Goal: Task Accomplishment & Management: Manage account settings

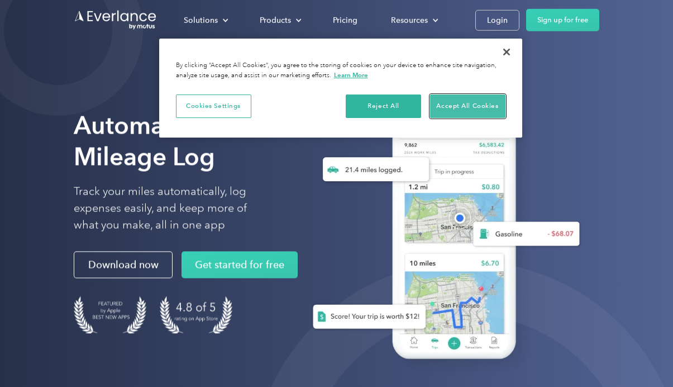
click at [467, 100] on button "Accept All Cookies" at bounding box center [467, 105] width 75 height 23
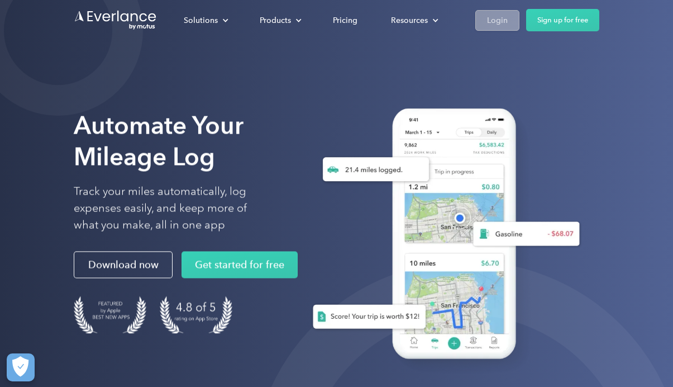
click at [495, 17] on div "Login" at bounding box center [497, 20] width 21 height 14
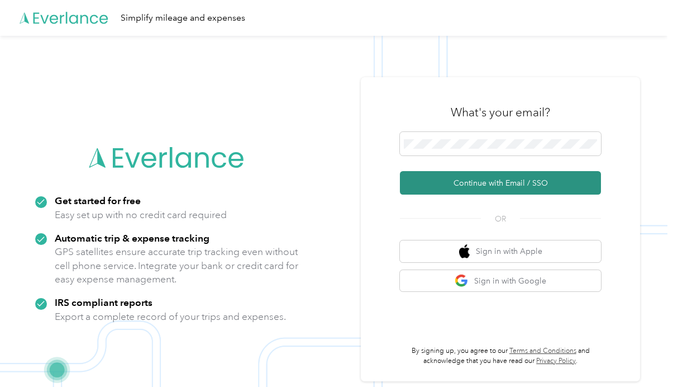
click at [496, 180] on button "Continue with Email / SSO" at bounding box center [500, 182] width 201 height 23
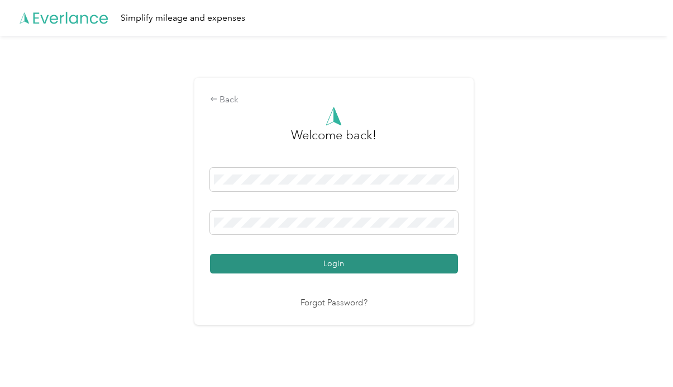
click at [320, 264] on button "Login" at bounding box center [334, 264] width 248 height 20
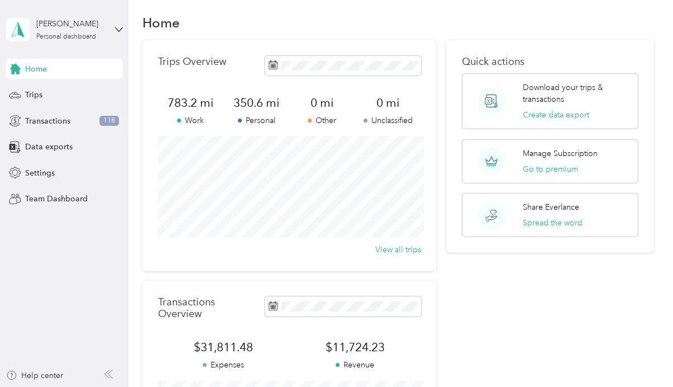
scroll to position [10, 0]
click at [49, 117] on span "Transactions" at bounding box center [47, 121] width 45 height 12
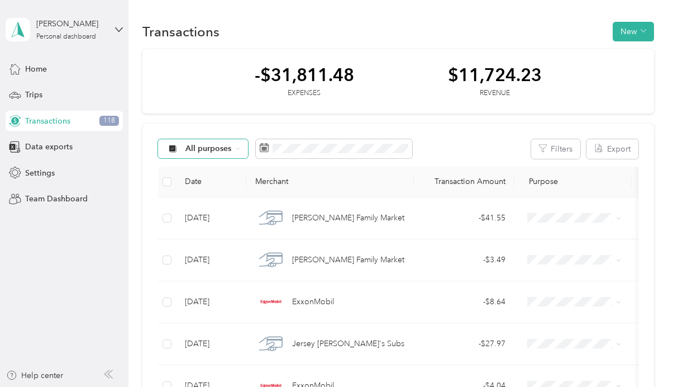
click at [187, 149] on span "All purposes" at bounding box center [209, 149] width 46 height 8
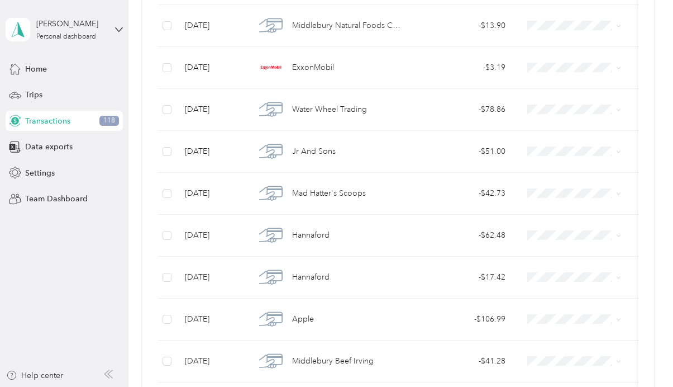
scroll to position [1019, 0]
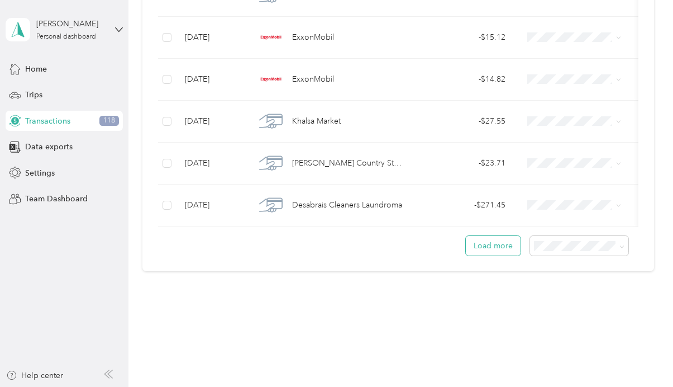
click at [496, 242] on button "Load more" at bounding box center [493, 246] width 55 height 20
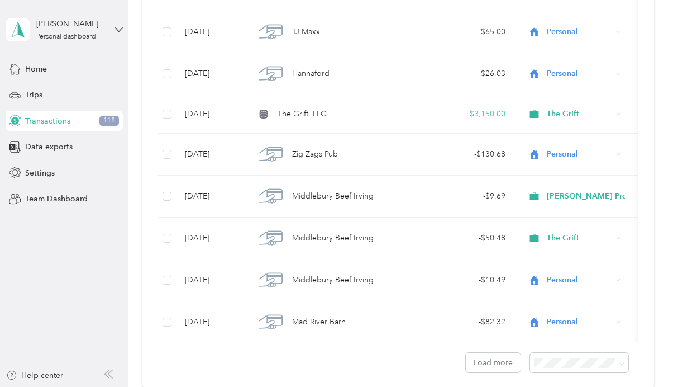
scroll to position [2060, 0]
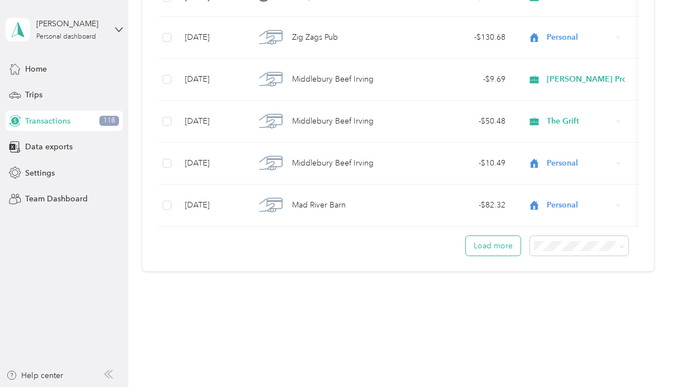
click at [504, 242] on button "Load more" at bounding box center [493, 246] width 55 height 20
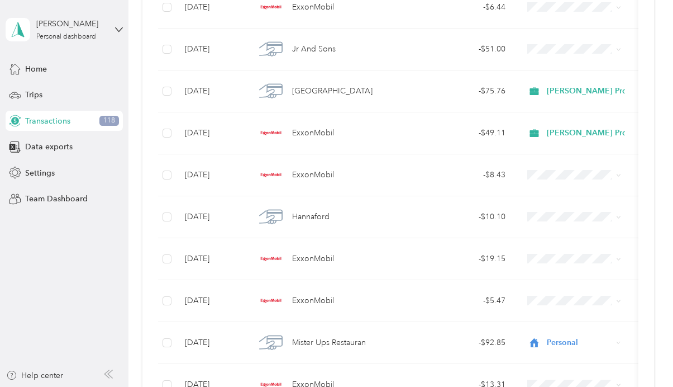
scroll to position [3105, 0]
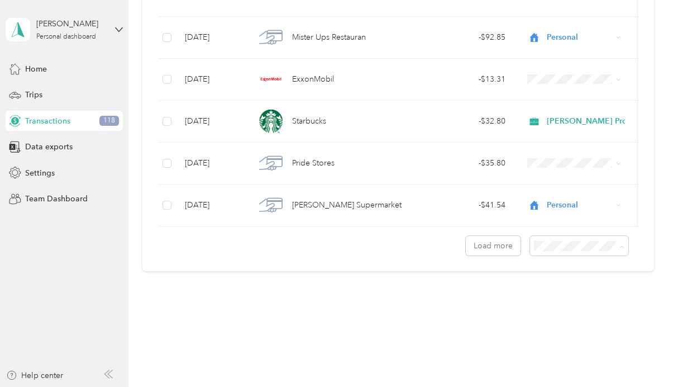
click at [561, 306] on div "100 per load" at bounding box center [585, 306] width 83 height 12
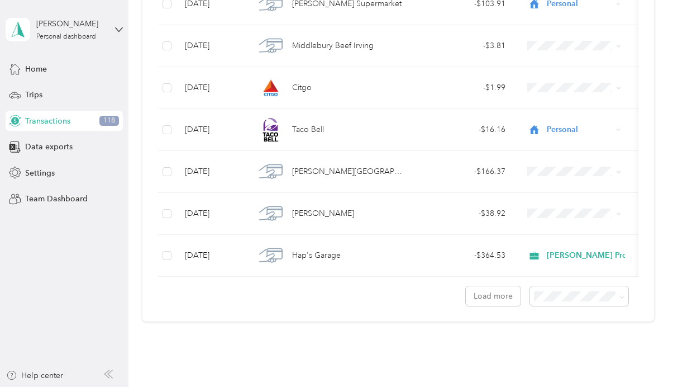
scroll to position [4152, 0]
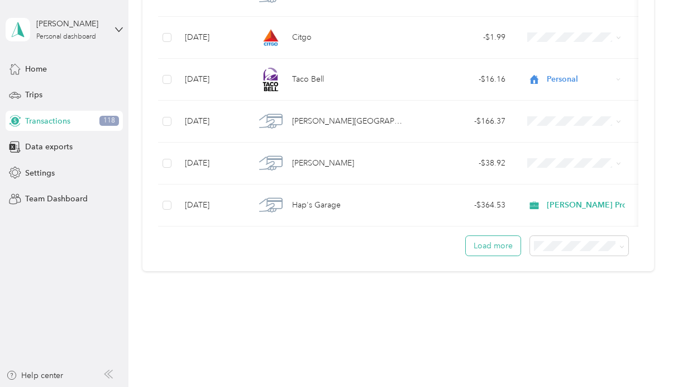
click at [514, 242] on button "Load more" at bounding box center [493, 246] width 55 height 20
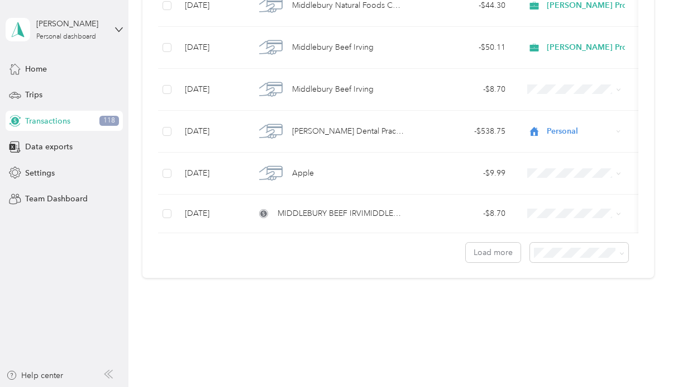
scroll to position [8284, 0]
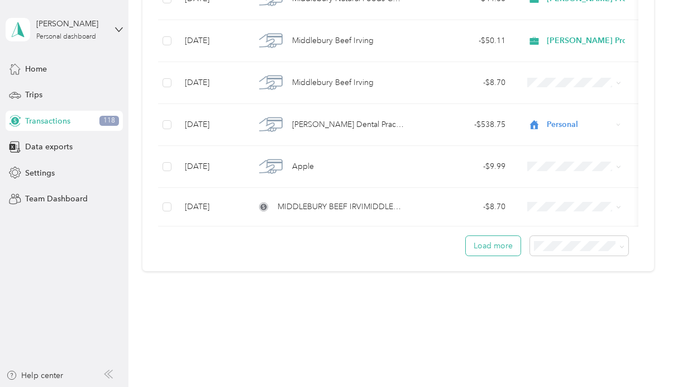
click at [504, 243] on button "Load more" at bounding box center [493, 246] width 55 height 20
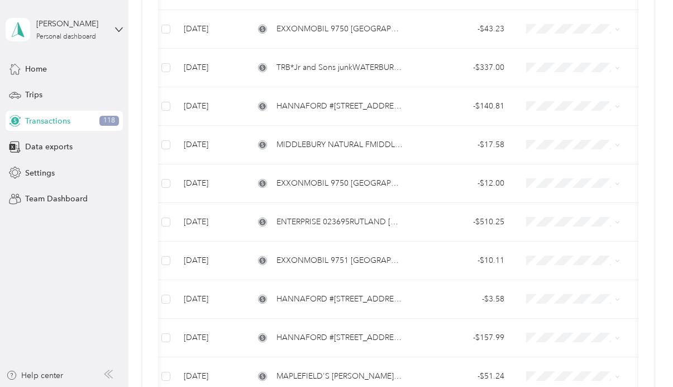
scroll to position [12207, 0]
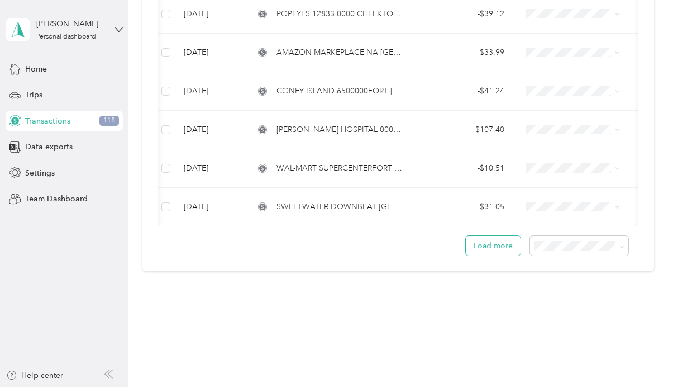
click at [488, 247] on button "Load more" at bounding box center [493, 246] width 55 height 20
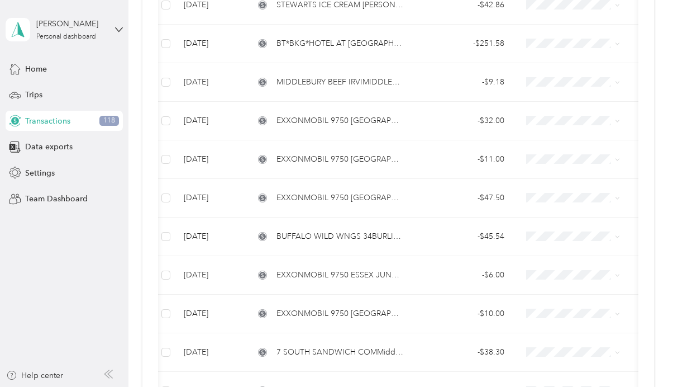
scroll to position [16063, 0]
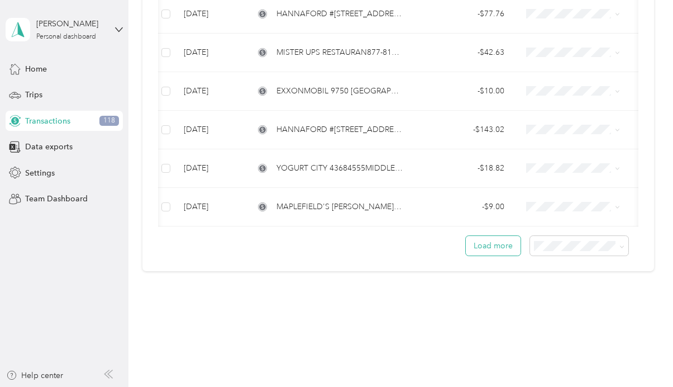
click at [499, 243] on button "Load more" at bounding box center [493, 246] width 55 height 20
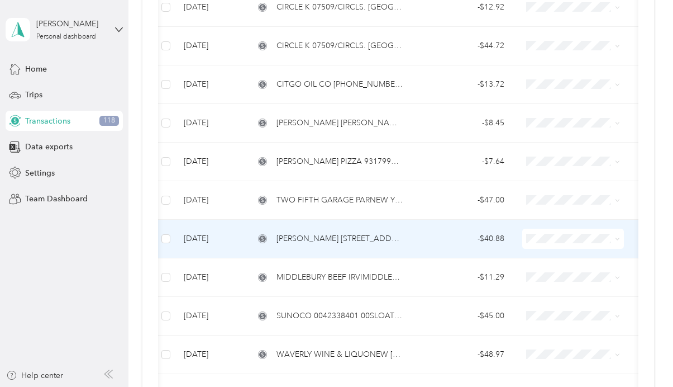
scroll to position [19920, 0]
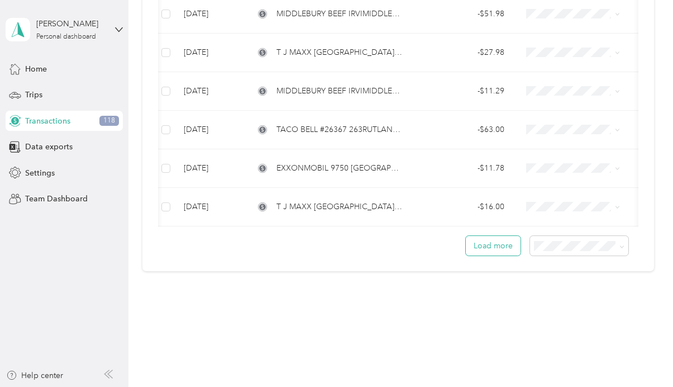
click at [502, 243] on button "Load more" at bounding box center [493, 246] width 55 height 20
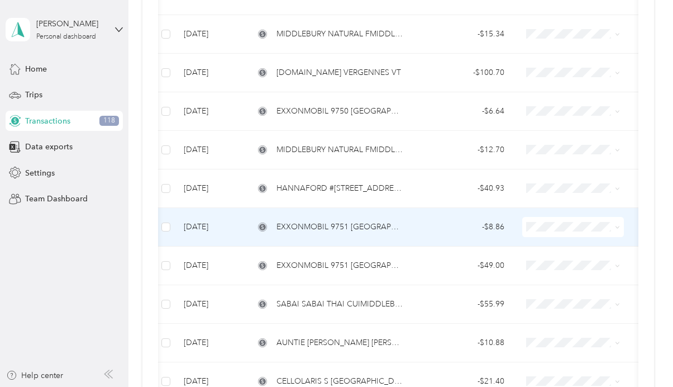
scroll to position [23776, 0]
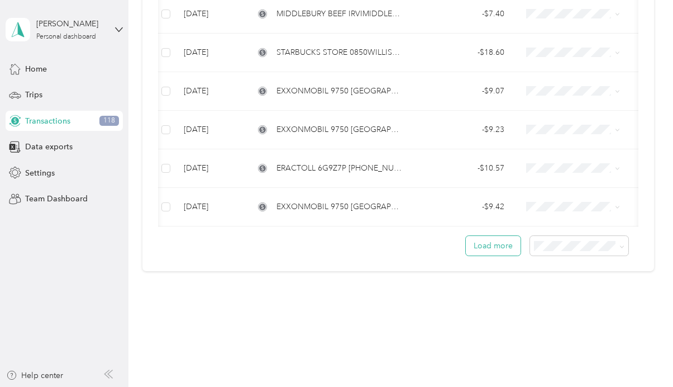
click at [503, 243] on button "Load more" at bounding box center [493, 246] width 55 height 20
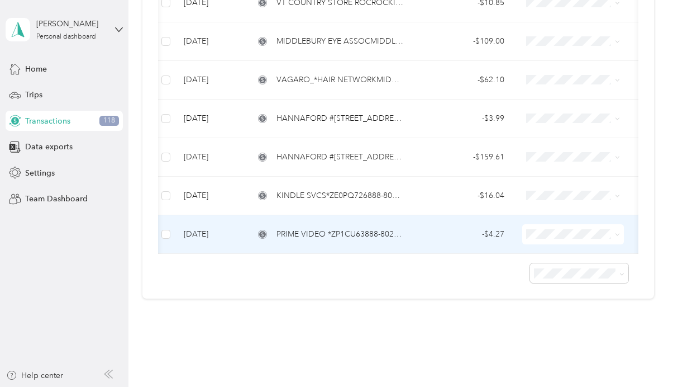
scroll to position [24707, 0]
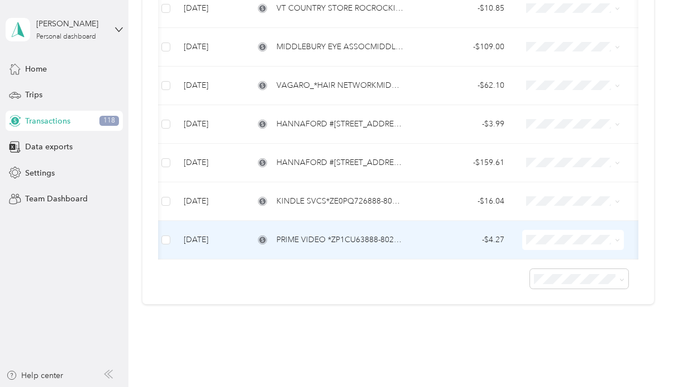
click at [559, 102] on li "Personal" at bounding box center [597, 101] width 148 height 20
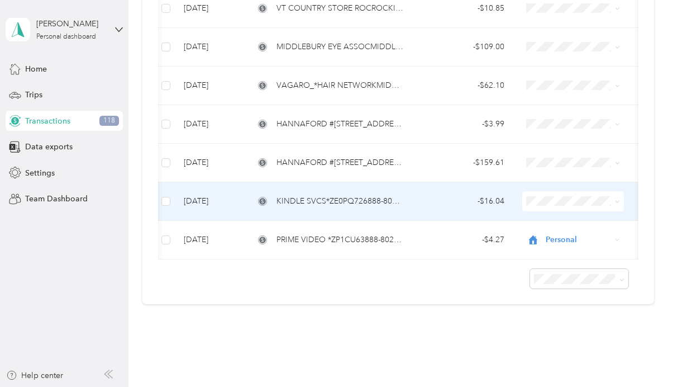
click at [556, 243] on li "Personal" at bounding box center [597, 241] width 148 height 20
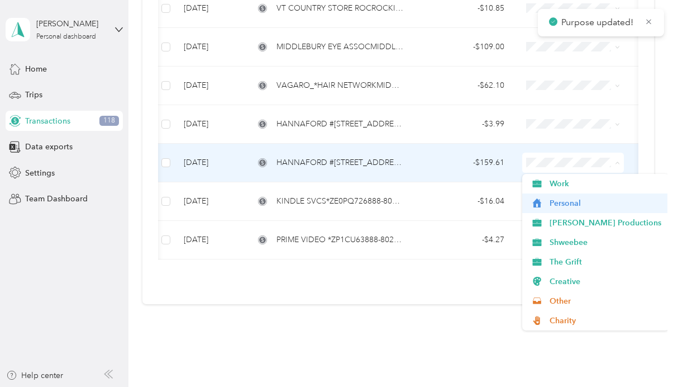
click at [553, 200] on span "Personal" at bounding box center [606, 203] width 112 height 12
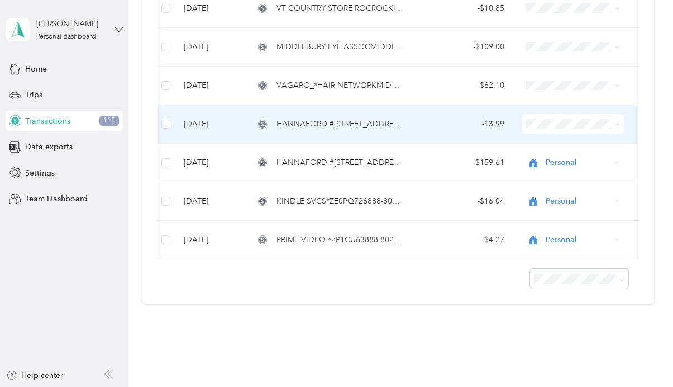
click at [560, 167] on li "Personal" at bounding box center [597, 165] width 148 height 20
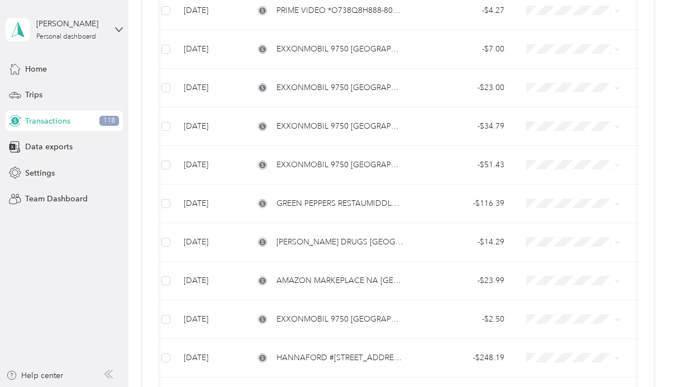
scroll to position [17751, 0]
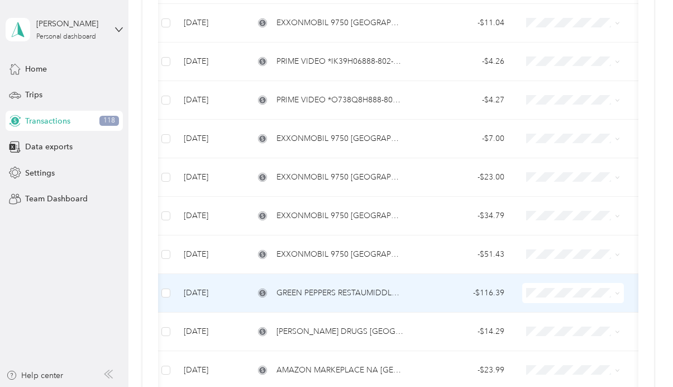
click at [572, 174] on li "Clint Bierman Productions" at bounding box center [597, 169] width 148 height 20
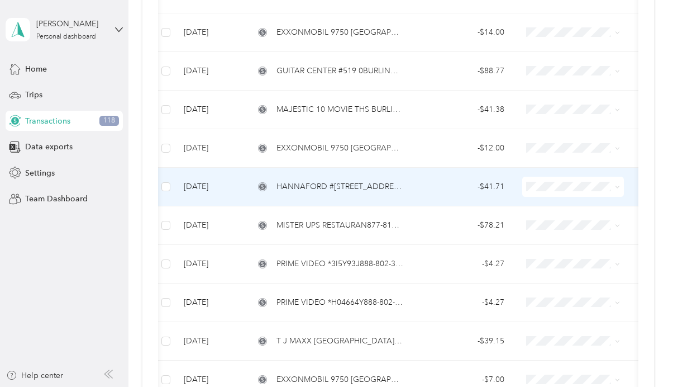
scroll to position [17316, 0]
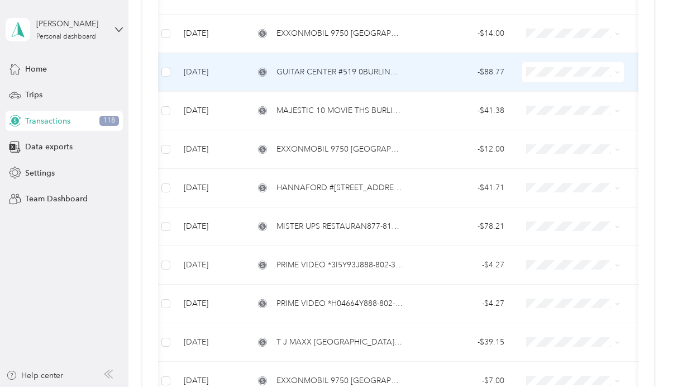
click at [560, 131] on span "Clint Bierman Productions" at bounding box center [606, 127] width 112 height 12
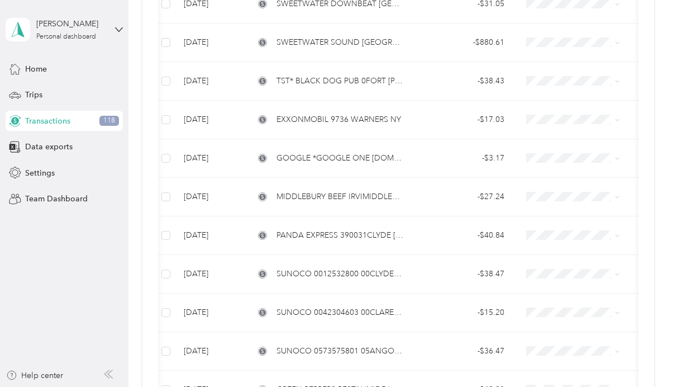
scroll to position [0, 0]
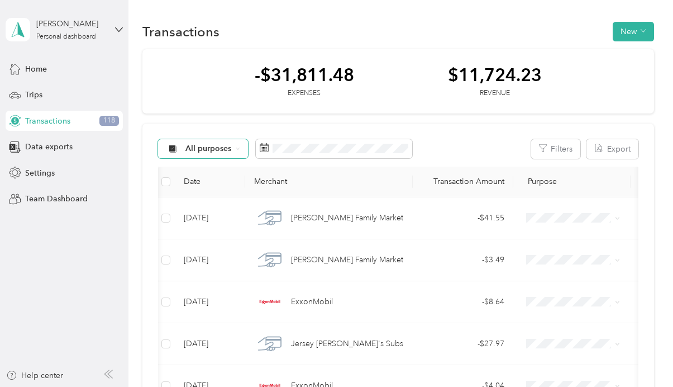
click at [202, 146] on span "All purposes" at bounding box center [209, 149] width 46 height 8
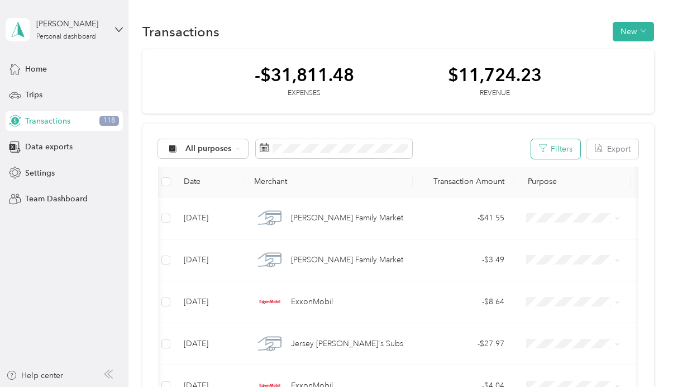
click at [569, 151] on button "Filters" at bounding box center [555, 149] width 49 height 20
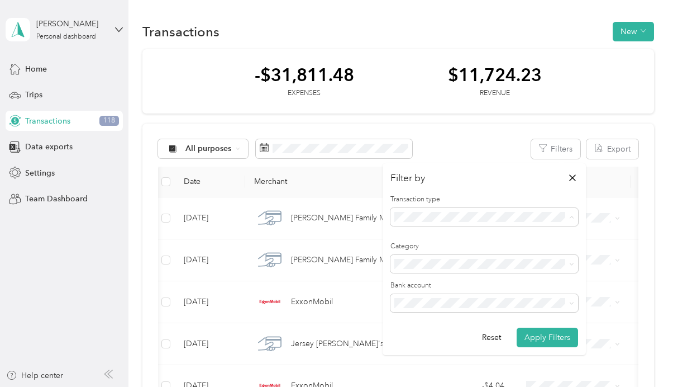
click at [417, 278] on li "Revenue" at bounding box center [485, 276] width 188 height 20
click at [538, 334] on button "Apply Filters" at bounding box center [547, 338] width 61 height 20
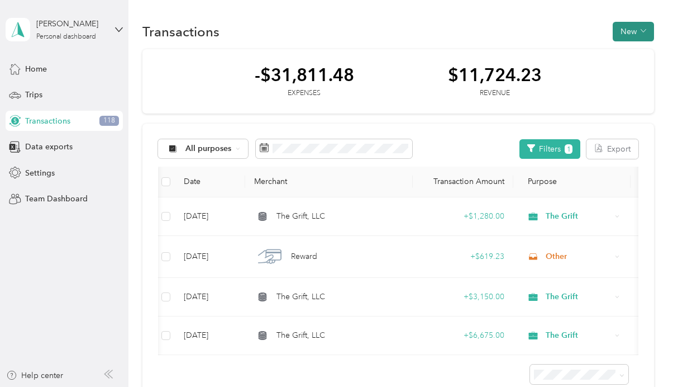
click at [641, 27] on button "New" at bounding box center [633, 32] width 41 height 20
click at [532, 30] on div "Transactions New" at bounding box center [399, 31] width 512 height 23
click at [33, 68] on span "Home" at bounding box center [36, 69] width 22 height 12
